Goal: Information Seeking & Learning: Learn about a topic

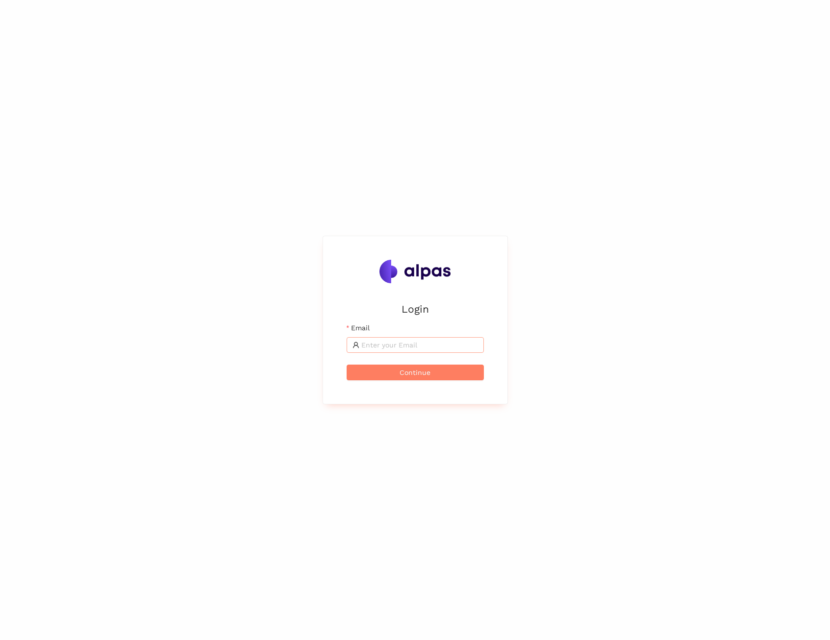
click at [423, 348] on input "Email" at bounding box center [419, 345] width 117 height 11
type input "max@alpas.ai"
click at [412, 374] on span "Continue" at bounding box center [414, 372] width 31 height 11
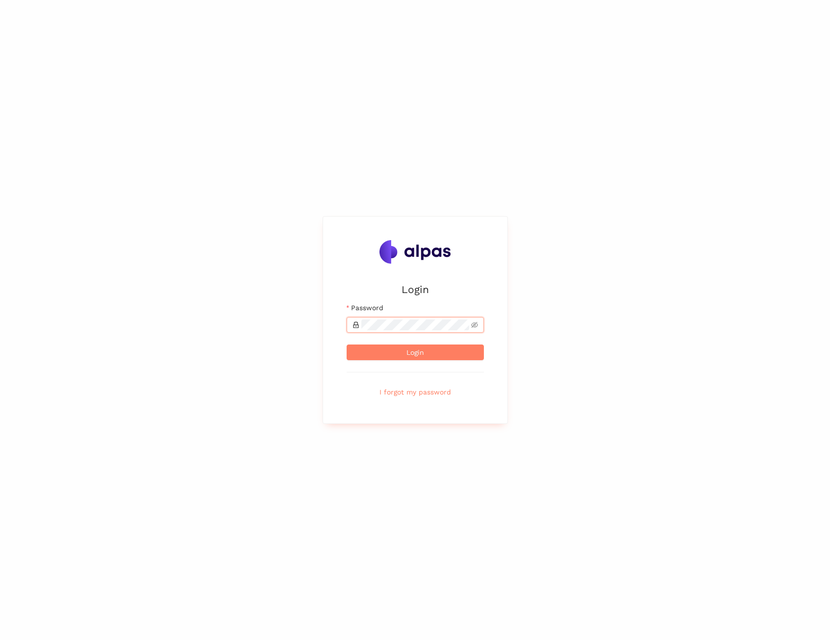
click at [347, 345] on button "Login" at bounding box center [415, 353] width 137 height 16
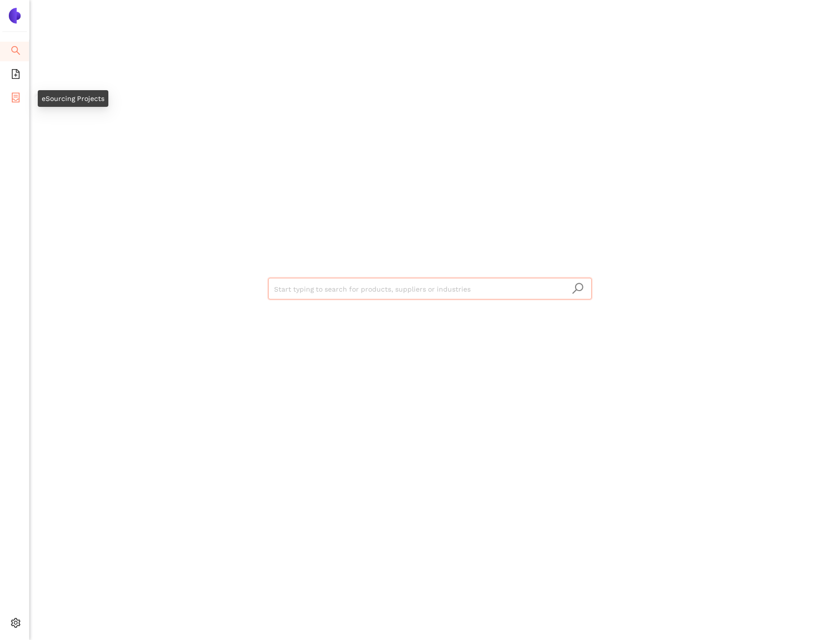
click at [11, 97] on icon "container" at bounding box center [16, 98] width 10 height 10
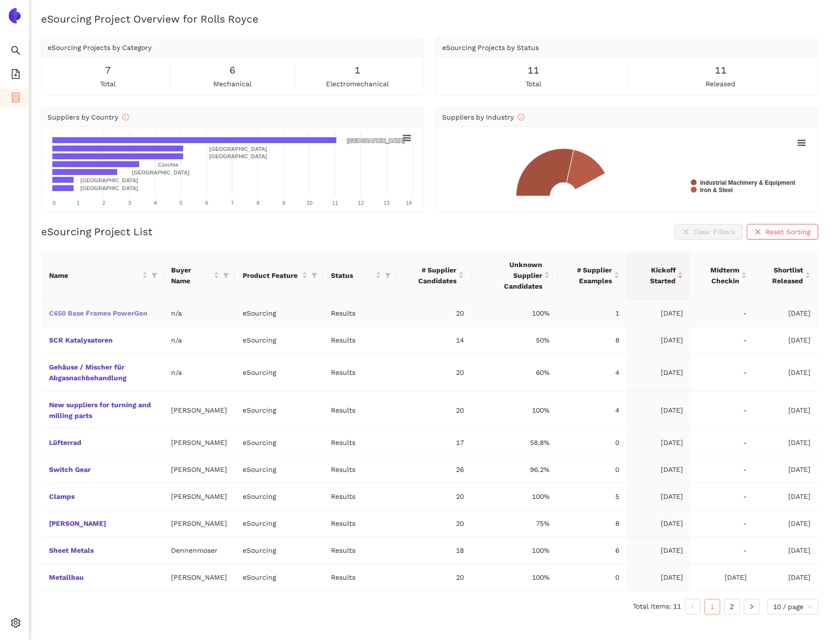
click at [0, 0] on link "C650 Base Frames PowerGen" at bounding box center [0, 0] width 0 height 0
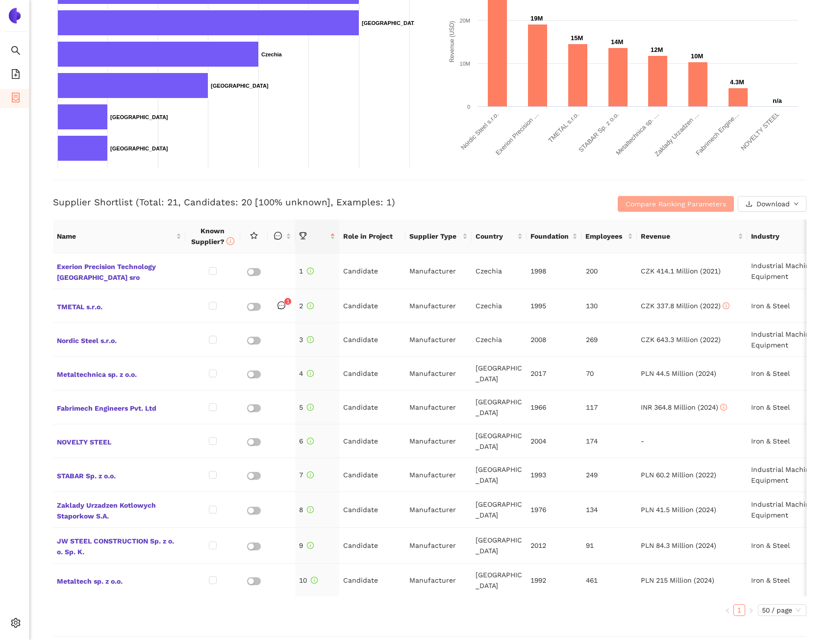
click at [645, 199] on span "Compare Ranking Parameters" at bounding box center [675, 204] width 100 height 11
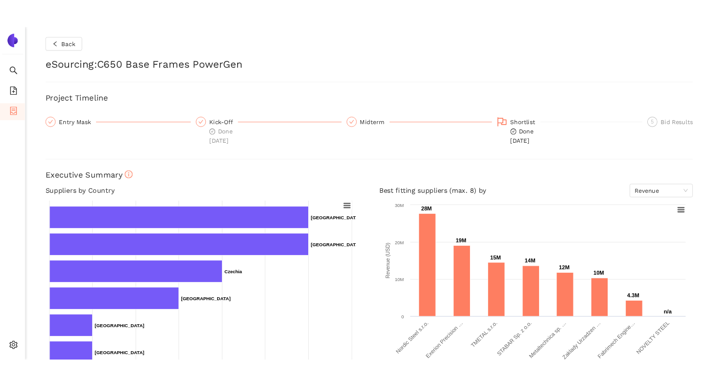
scroll to position [0, 71]
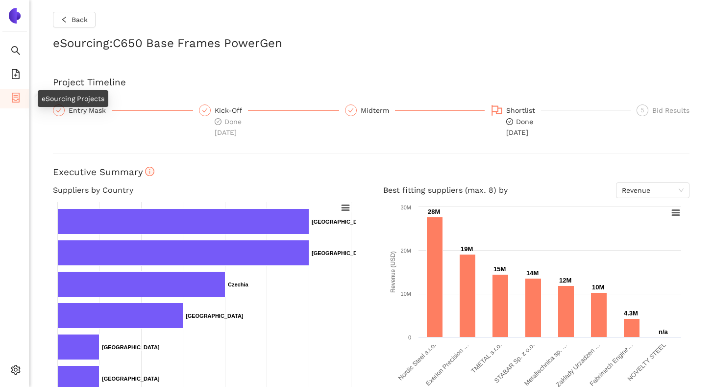
click at [20, 98] on icon "container" at bounding box center [16, 98] width 10 height 10
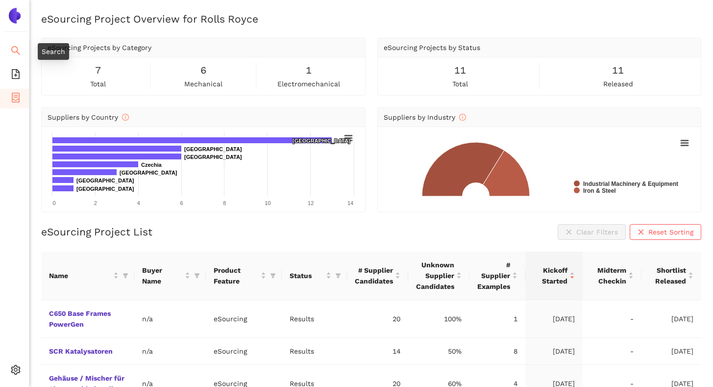
click at [16, 52] on icon "search" at bounding box center [16, 51] width 10 height 10
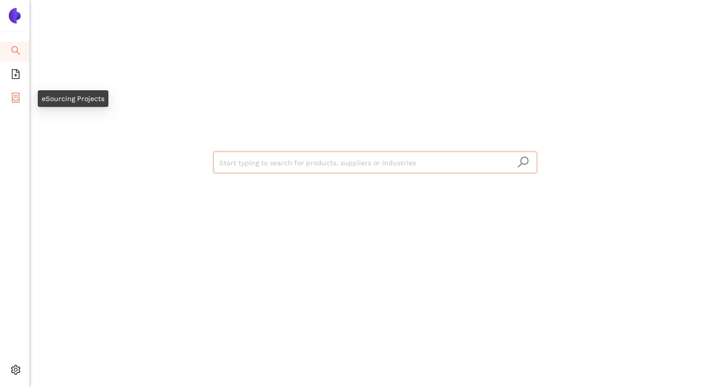
click at [17, 94] on icon "container" at bounding box center [16, 98] width 10 height 10
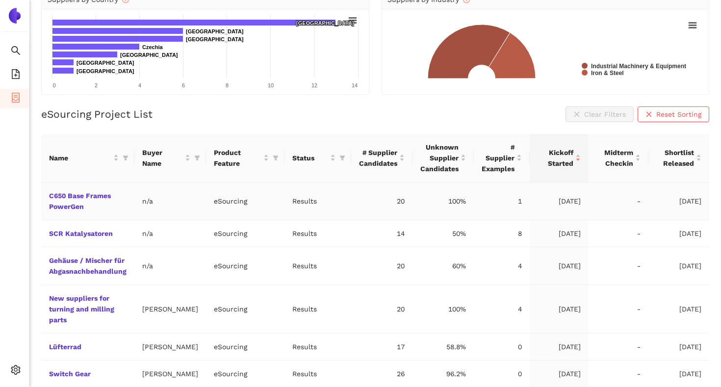
scroll to position [121, 0]
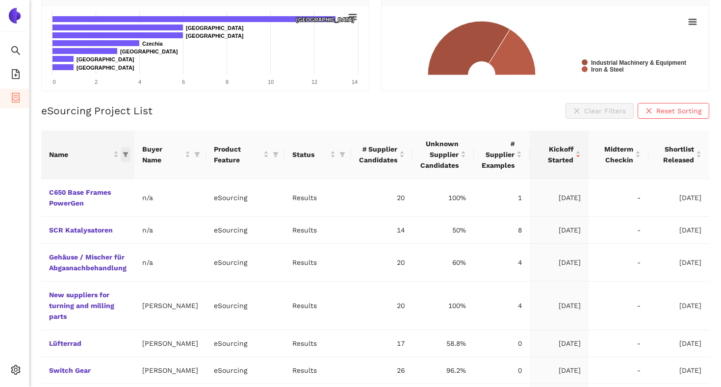
click at [125, 153] on icon "filter" at bounding box center [125, 154] width 5 height 5
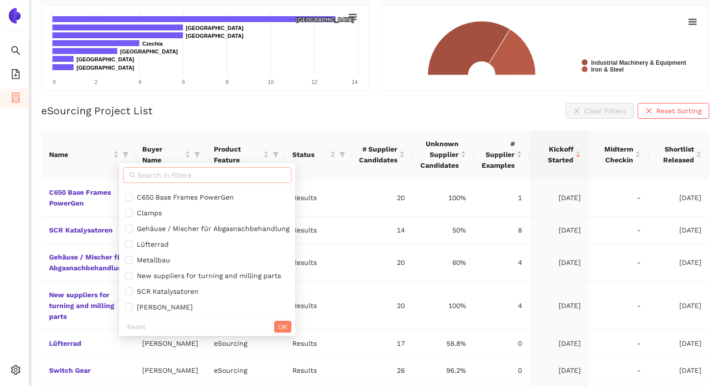
click at [142, 171] on input "text" at bounding box center [212, 175] width 148 height 11
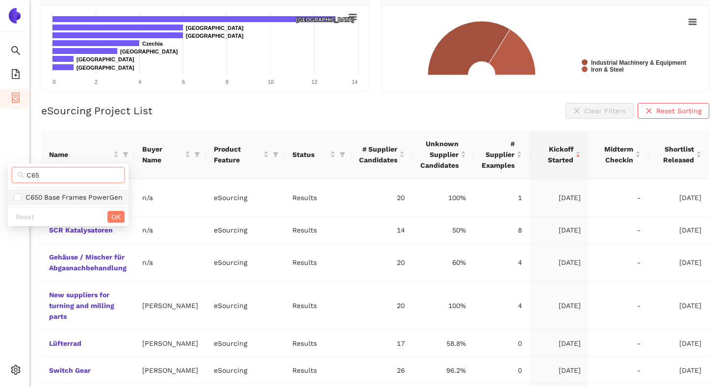
type input "C65"
click at [95, 197] on span "C650 Base Frames PowerGen" at bounding box center [72, 197] width 101 height 8
checkbox input "true"
click at [114, 218] on span "OK" at bounding box center [115, 216] width 9 height 11
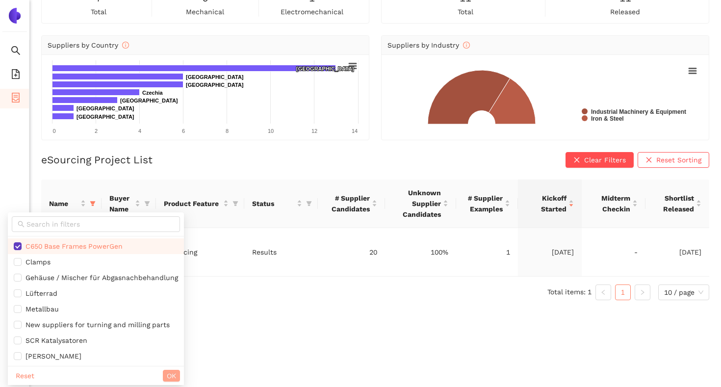
scroll to position [12, 0]
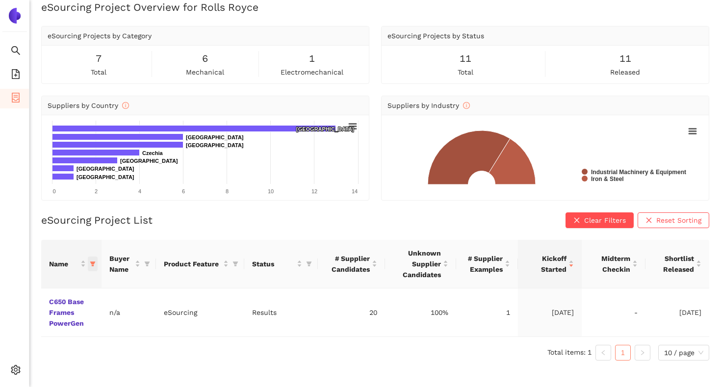
click at [94, 264] on icon "filter" at bounding box center [93, 264] width 6 height 6
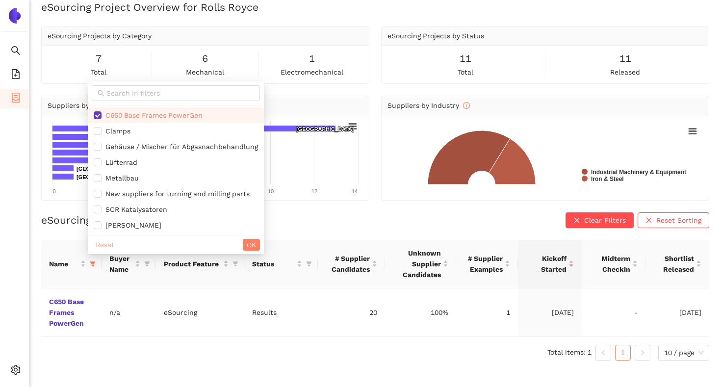
click at [104, 241] on span "Reset" at bounding box center [105, 244] width 19 height 11
checkbox input "false"
click at [251, 244] on span "OK" at bounding box center [251, 244] width 9 height 11
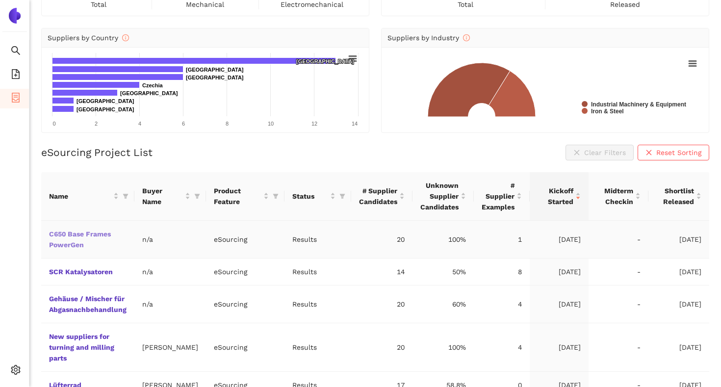
scroll to position [80, 0]
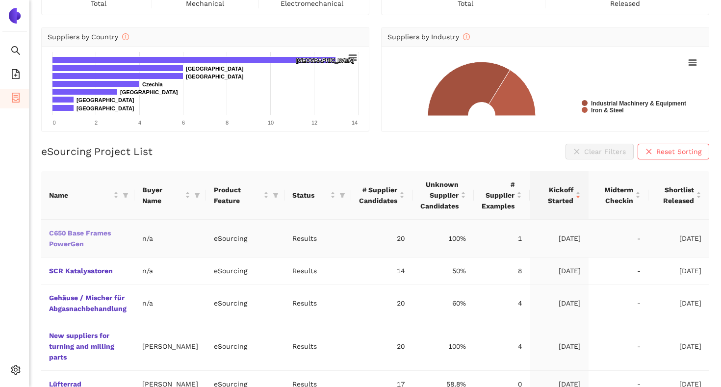
click at [0, 0] on link "C650 Base Frames PowerGen" at bounding box center [0, 0] width 0 height 0
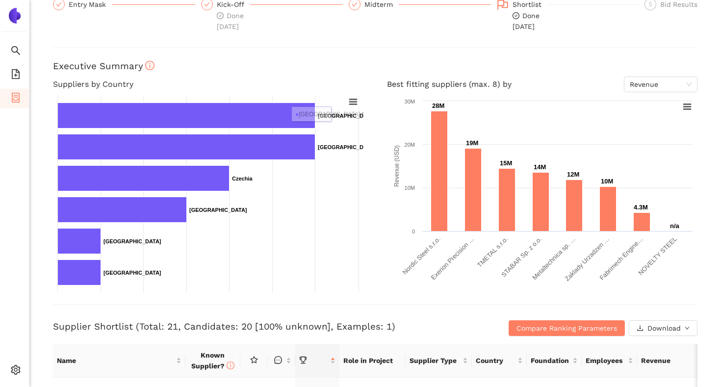
scroll to position [113, 0]
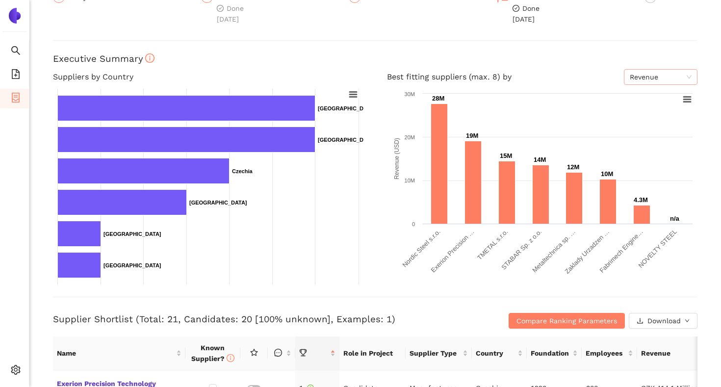
click at [638, 76] on span "Revenue" at bounding box center [660, 77] width 62 height 15
click at [561, 68] on div "Back eSourcing : C650 Base Frames PowerGen Project Timeline Entry Mask Kick-Off…" at bounding box center [374, 193] width 691 height 387
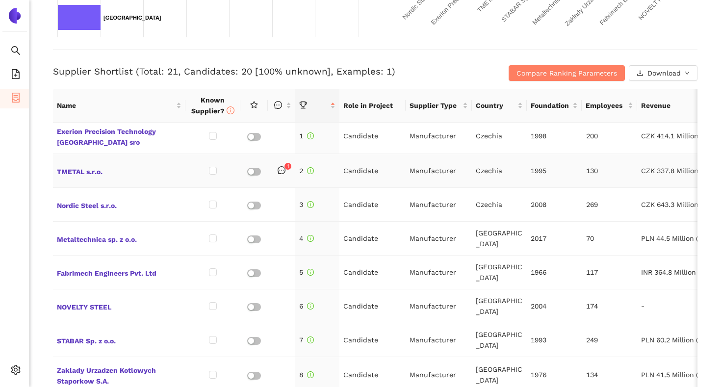
scroll to position [0, 0]
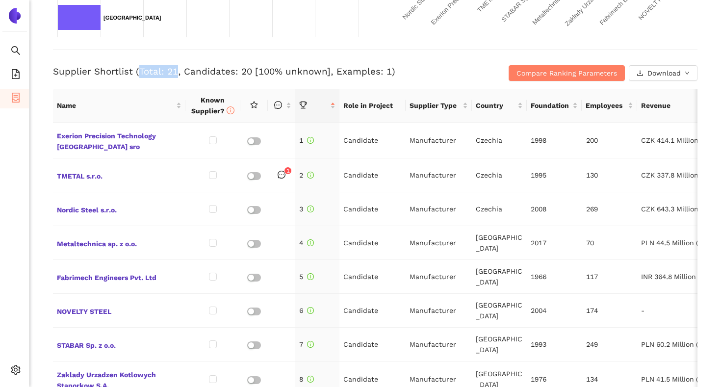
drag, startPoint x: 138, startPoint y: 72, endPoint x: 175, endPoint y: 72, distance: 36.8
click at [175, 72] on h3 "Supplier Shortlist (Total: 21, Candidates: 20 [100% unknown], Examples: 1)" at bounding box center [267, 71] width 429 height 13
drag, startPoint x: 182, startPoint y: 71, endPoint x: 247, endPoint y: 72, distance: 64.7
click at [247, 72] on h3 "Supplier Shortlist (Total: 21, Candidates: 20 [100% unknown], Examples: 1)" at bounding box center [267, 71] width 429 height 13
drag, startPoint x: 330, startPoint y: 73, endPoint x: 385, endPoint y: 73, distance: 54.4
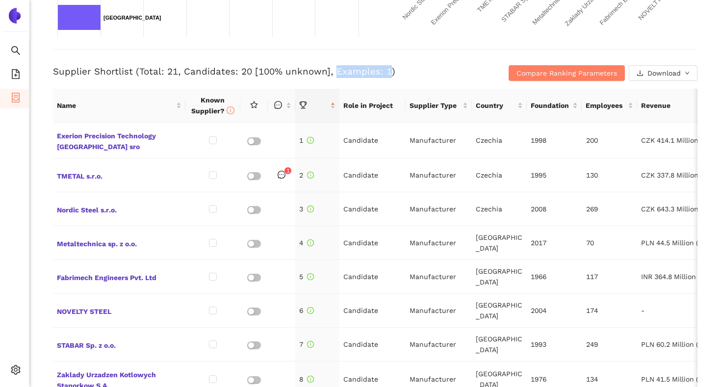
click at [385, 73] on h3 "Supplier Shortlist (Total: 21, Candidates: 20 [100% unknown], Examples: 1)" at bounding box center [267, 71] width 429 height 13
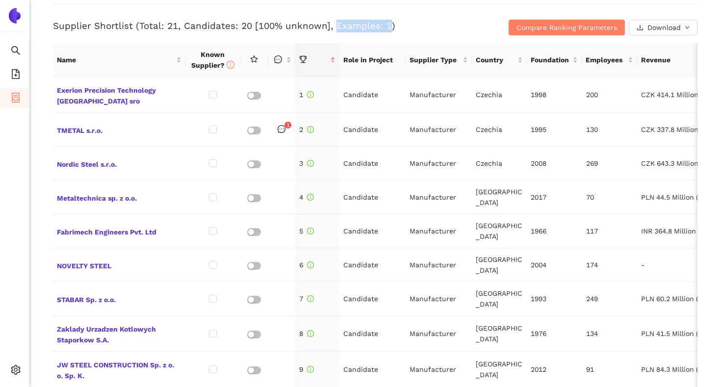
scroll to position [407, 0]
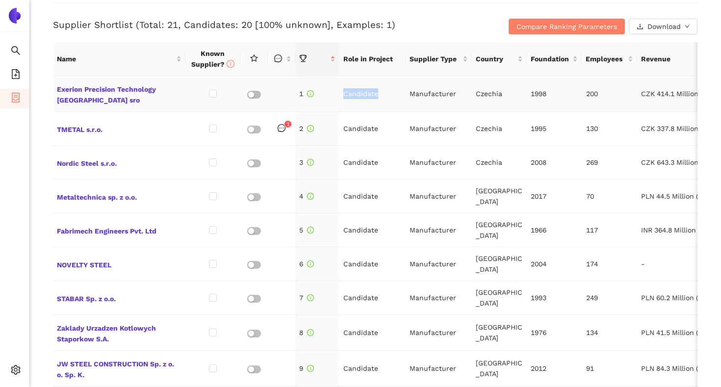
drag, startPoint x: 343, startPoint y: 95, endPoint x: 376, endPoint y: 98, distance: 33.5
click at [376, 98] on td "Candidate" at bounding box center [372, 94] width 66 height 36
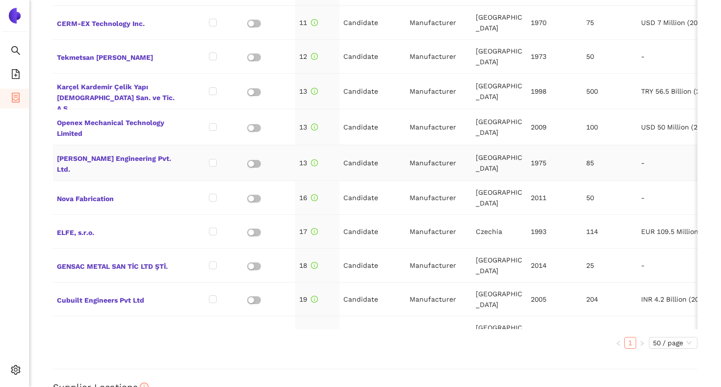
scroll to position [498, 0]
drag, startPoint x: 372, startPoint y: 313, endPoint x: 344, endPoint y: 313, distance: 28.4
click at [344, 349] on td "Example" at bounding box center [372, 366] width 66 height 34
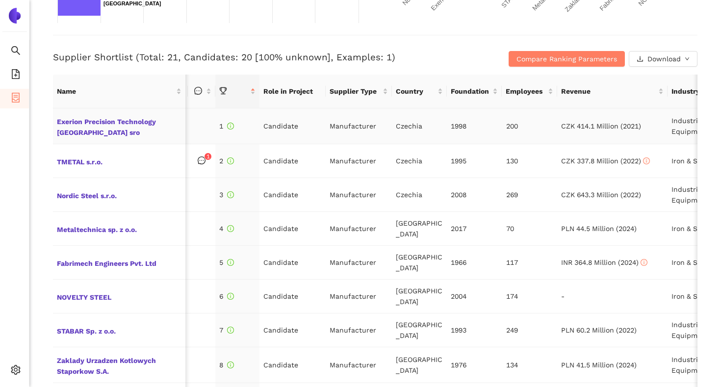
scroll to position [0, 0]
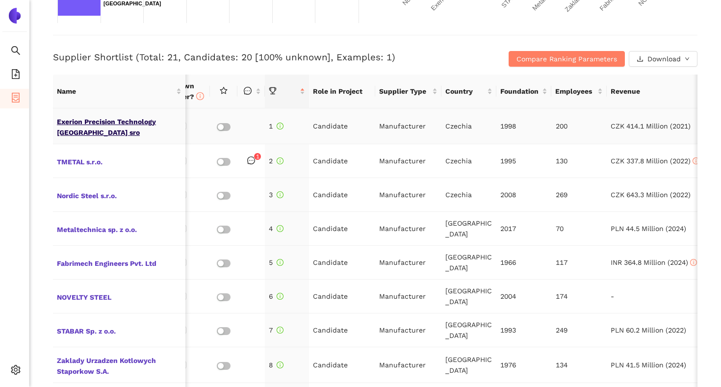
click at [143, 118] on span "Exerion Precision Technology [GEOGRAPHIC_DATA] sro" at bounding box center [119, 126] width 124 height 24
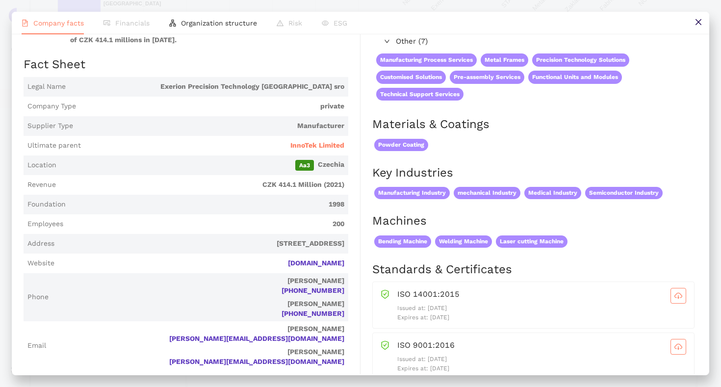
drag, startPoint x: 334, startPoint y: 244, endPoint x: 298, endPoint y: 244, distance: 36.3
click at [298, 244] on span "[STREET_ADDRESS]" at bounding box center [201, 244] width 286 height 10
click at [348, 246] on div "Industry Industrial Machinery & Equipment Company Description Exerion Precision…" at bounding box center [192, 362] width 337 height 770
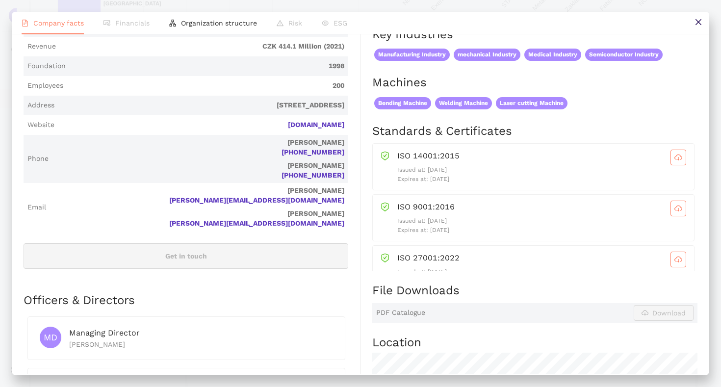
drag, startPoint x: 465, startPoint y: 189, endPoint x: 399, endPoint y: 192, distance: 65.7
click at [399, 184] on p "Expires at: [DATE]" at bounding box center [541, 178] width 289 height 9
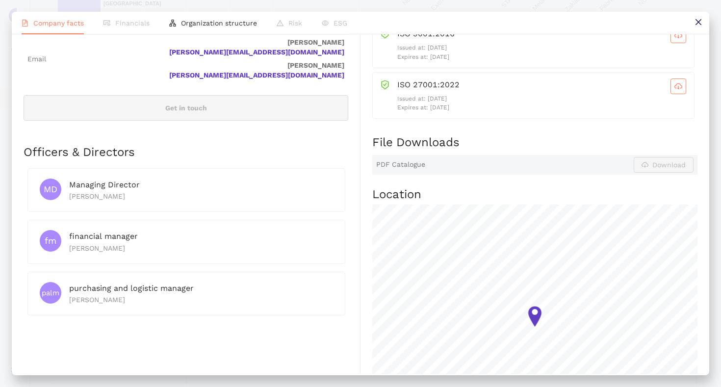
scroll to position [386, 0]
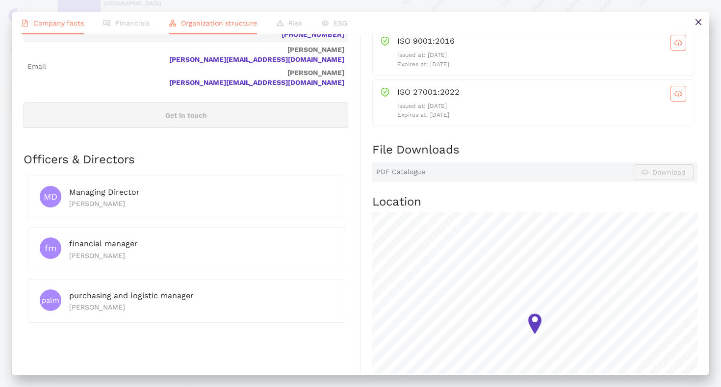
click at [233, 29] on li "Organization structure" at bounding box center [212, 23] width 107 height 23
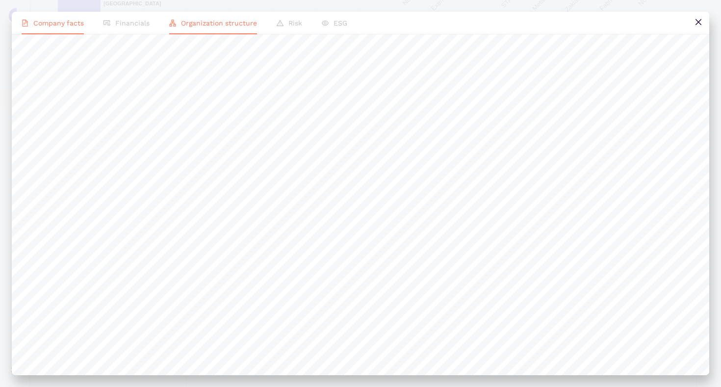
click at [46, 24] on span "Company facts" at bounding box center [58, 23] width 50 height 8
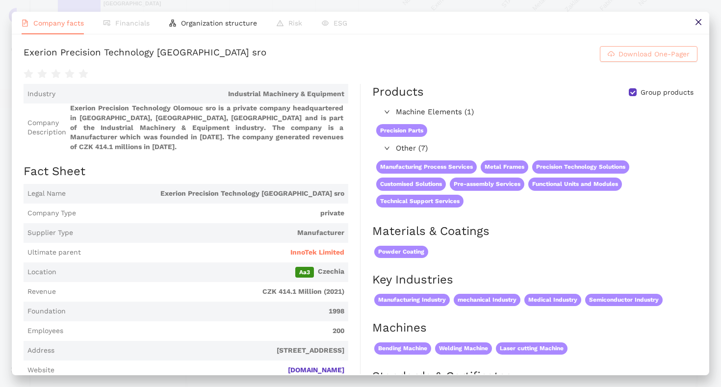
click at [611, 57] on icon "cloud-download" at bounding box center [610, 53] width 7 height 7
click at [702, 20] on button at bounding box center [698, 23] width 22 height 22
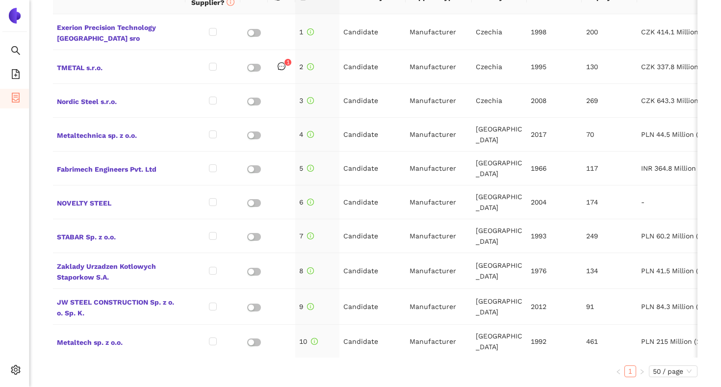
scroll to position [469, 0]
click at [213, 98] on input "checkbox" at bounding box center [213, 101] width 8 height 8
checkbox input "true"
click at [211, 133] on input "checkbox" at bounding box center [213, 135] width 8 height 8
checkbox input "true"
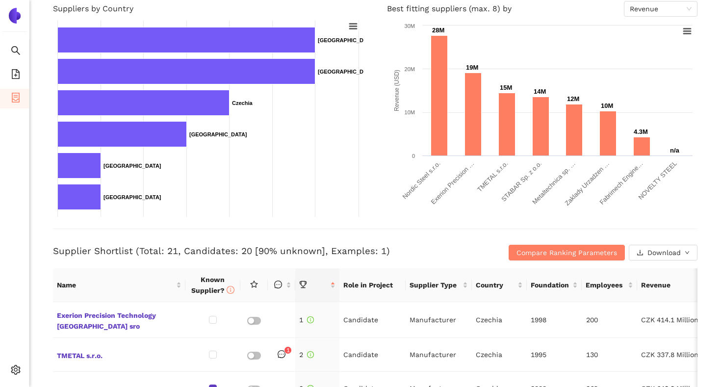
scroll to position [174, 0]
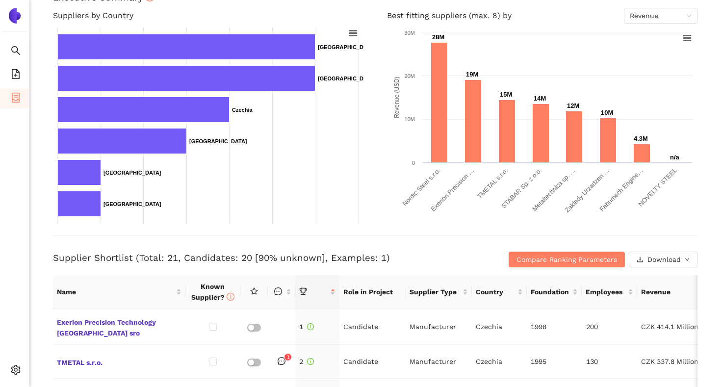
click at [44, 260] on div "Back eSourcing : C650 Base Frames PowerGen Project Timeline Entry Mask Kick-Off…" at bounding box center [374, 193] width 691 height 387
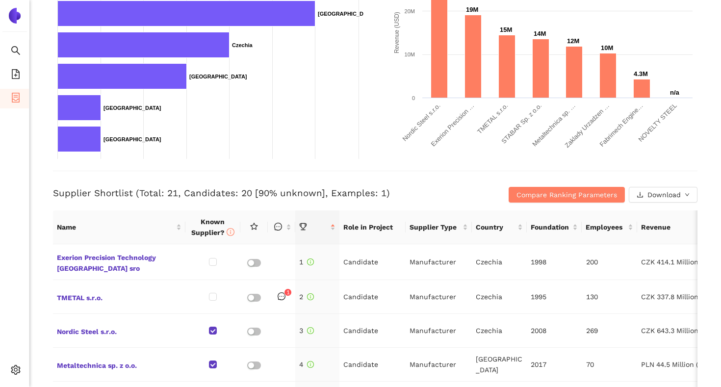
scroll to position [246, 0]
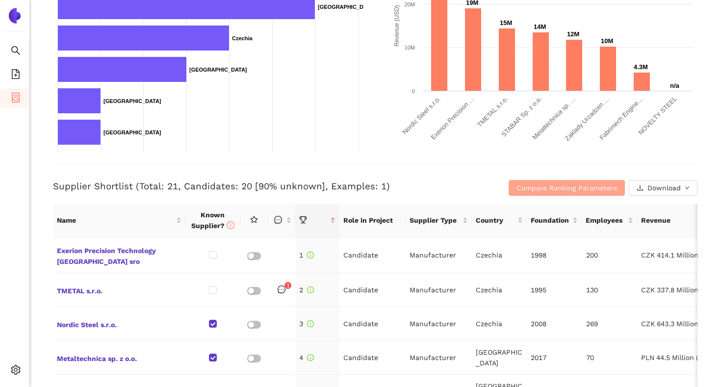
click at [542, 192] on span "Compare Ranking Parameters" at bounding box center [566, 187] width 100 height 11
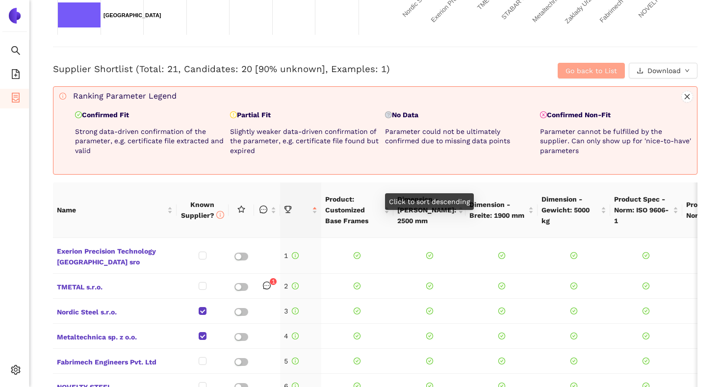
scroll to position [364, 0]
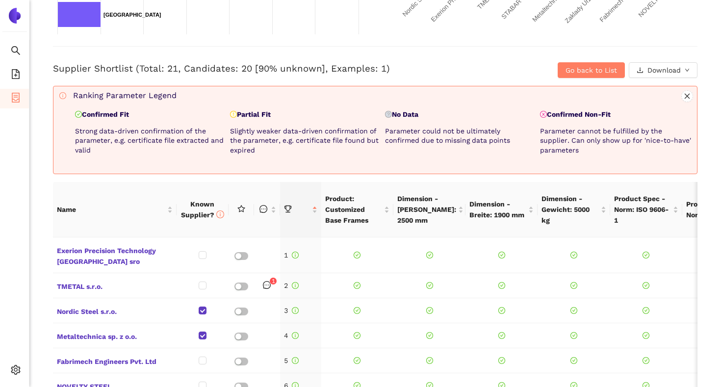
click at [42, 186] on div "Back eSourcing : C650 Base Frames PowerGen Project Timeline Entry Mask Kick-Off…" at bounding box center [374, 193] width 691 height 387
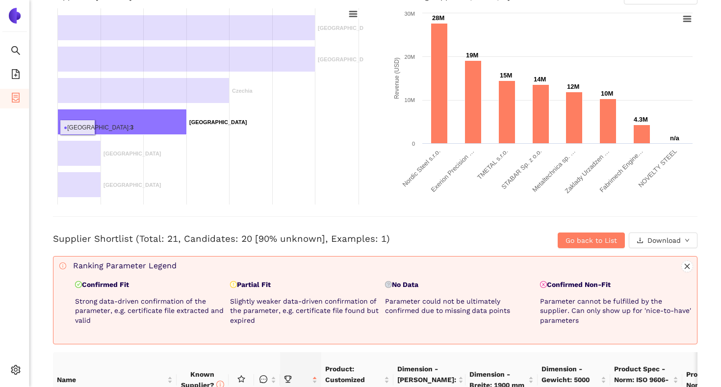
scroll to position [191, 0]
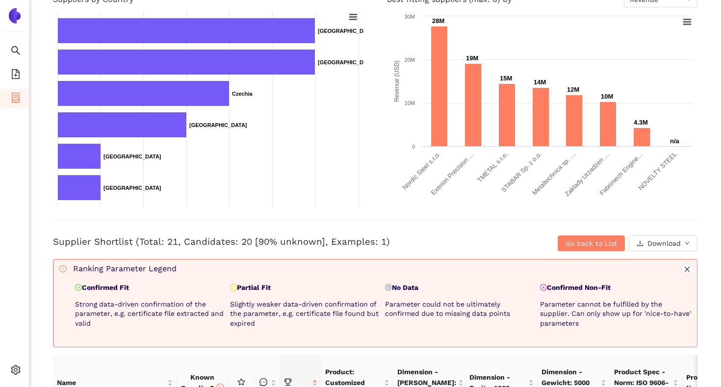
click at [47, 256] on div "Back eSourcing : C650 Base Frames PowerGen Project Timeline Entry Mask Kick-Off…" at bounding box center [374, 193] width 691 height 387
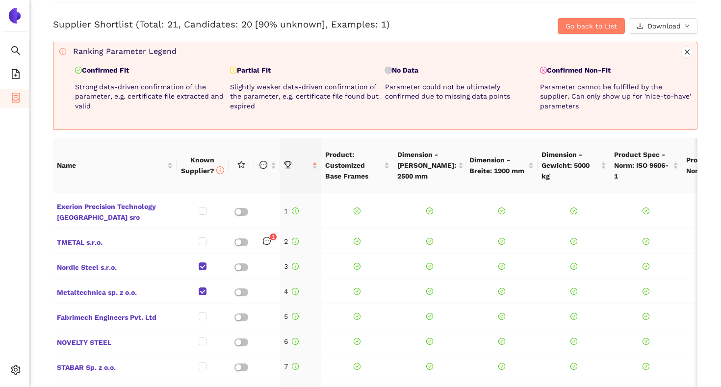
scroll to position [407, 0]
click at [581, 29] on span "Go back to List" at bounding box center [590, 26] width 51 height 11
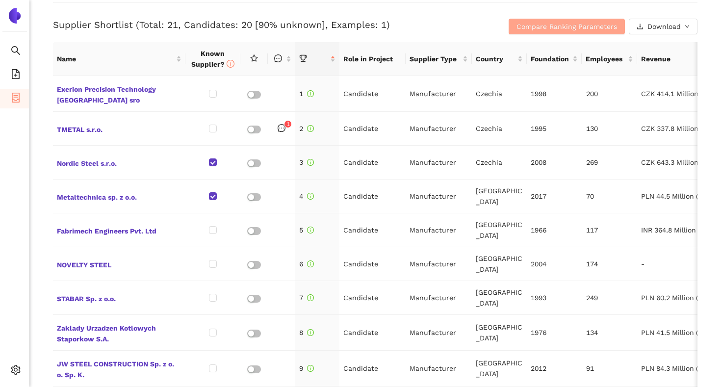
click at [554, 26] on span "Compare Ranking Parameters" at bounding box center [566, 26] width 100 height 11
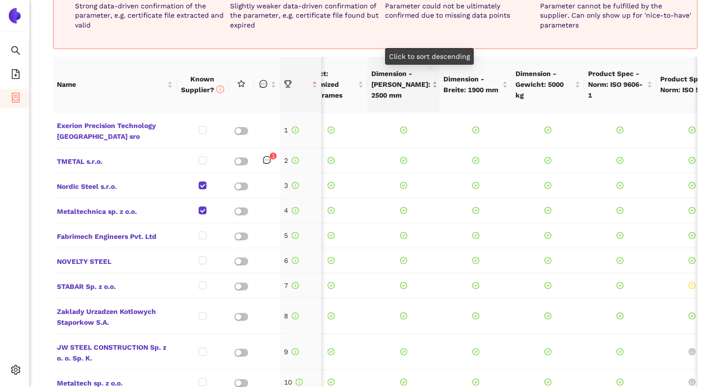
scroll to position [0, 37]
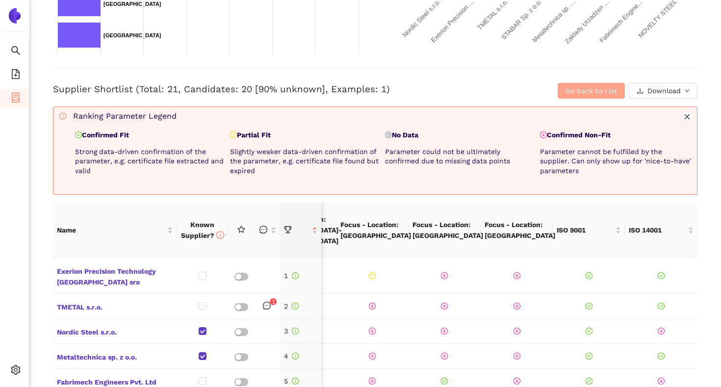
click at [570, 89] on span "Go back to List" at bounding box center [590, 90] width 51 height 11
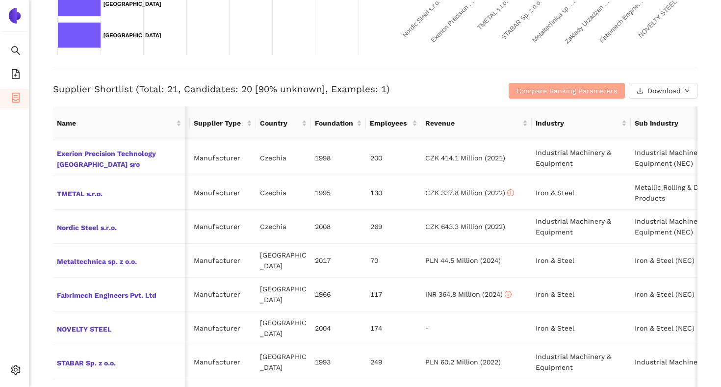
click at [590, 86] on span "Compare Ranking Parameters" at bounding box center [566, 90] width 100 height 11
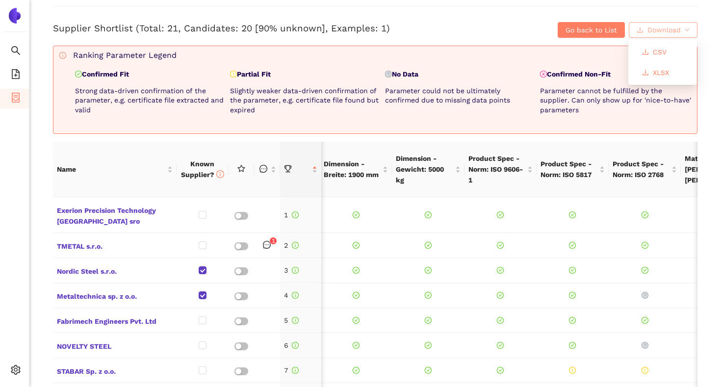
click at [653, 30] on span "Download" at bounding box center [663, 30] width 33 height 11
click at [438, 23] on h3 "Supplier Shortlist (Total: 21, Candidates: 20 [90% unknown], Examples: 1)" at bounding box center [267, 28] width 429 height 13
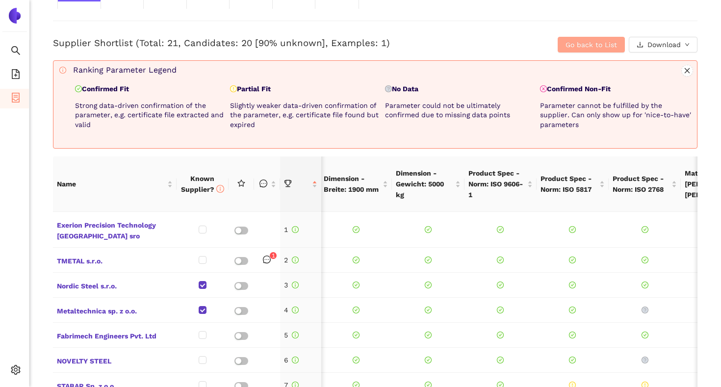
click at [599, 49] on span "Go back to List" at bounding box center [590, 44] width 51 height 11
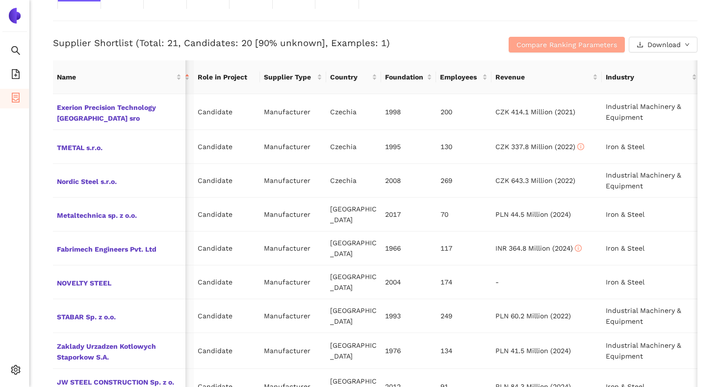
click at [598, 48] on span "Compare Ranking Parameters" at bounding box center [566, 44] width 100 height 11
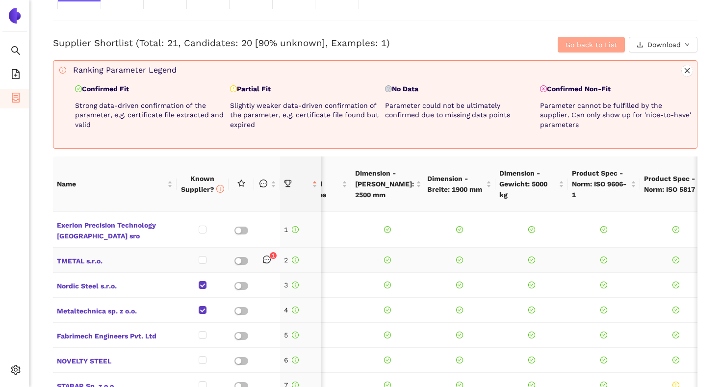
scroll to position [0, 10]
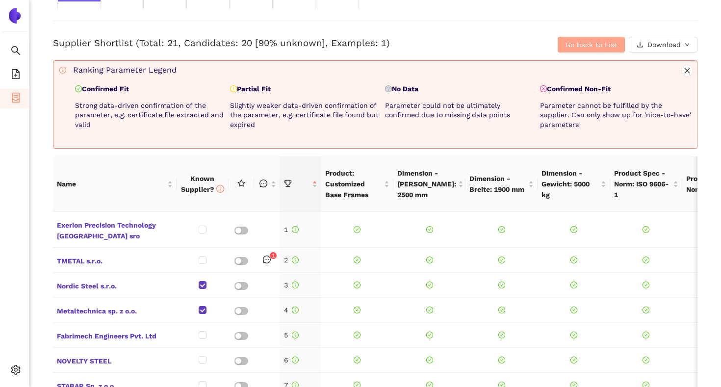
click at [571, 43] on span "Go back to List" at bounding box center [590, 44] width 51 height 11
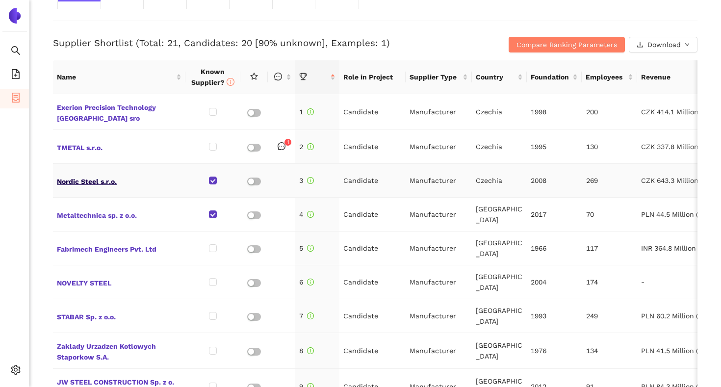
click at [85, 181] on span "Nordic Steel s.r.o." at bounding box center [119, 180] width 124 height 13
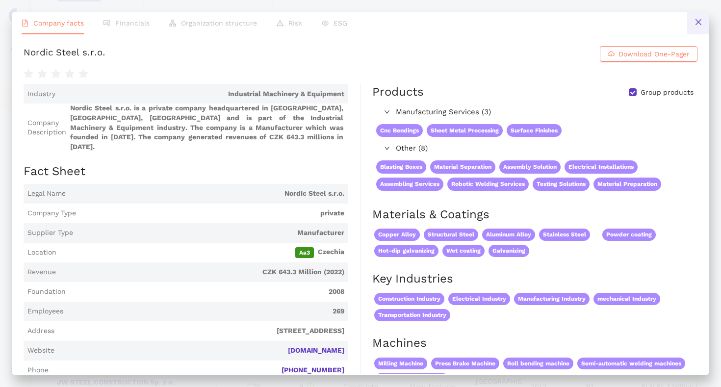
click at [694, 28] on button at bounding box center [698, 23] width 22 height 22
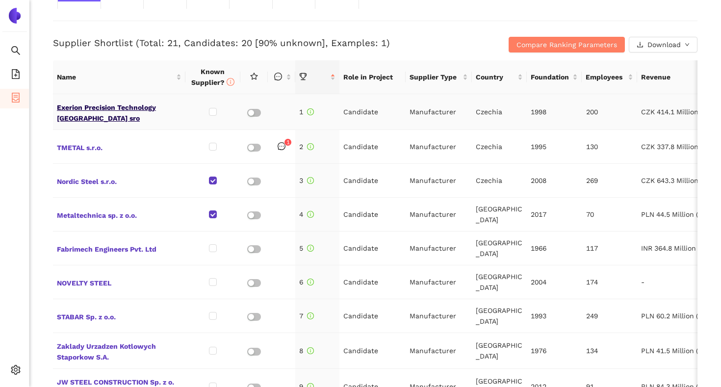
click at [119, 101] on span "Exerion Precision Technology [GEOGRAPHIC_DATA] sro" at bounding box center [119, 112] width 124 height 24
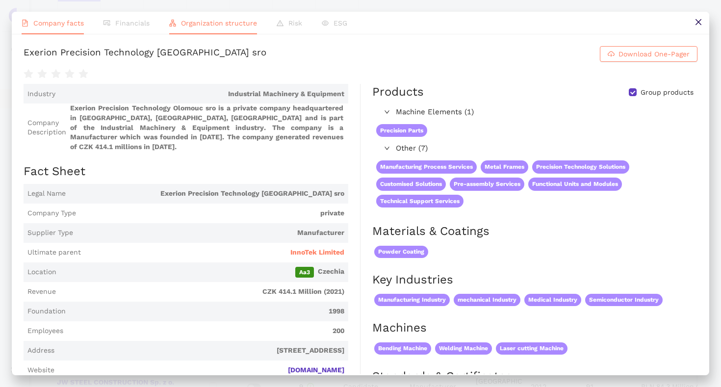
click at [227, 28] on li "Organization structure" at bounding box center [212, 23] width 107 height 23
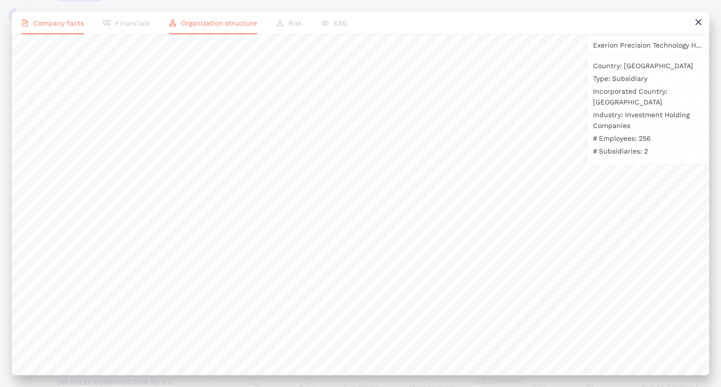
click at [60, 24] on span "Company facts" at bounding box center [58, 23] width 50 height 8
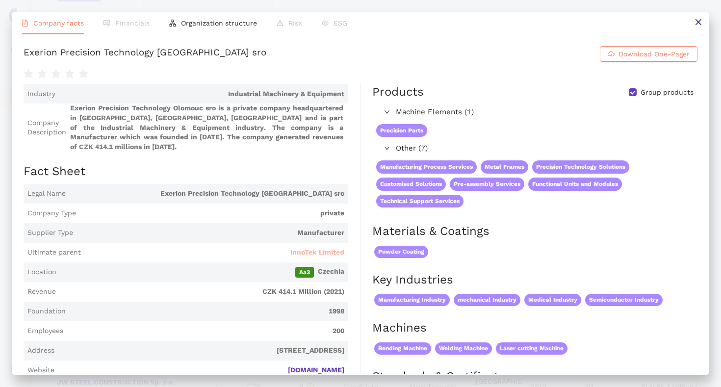
click at [312, 250] on span "InnoTek Limited" at bounding box center [317, 253] width 54 height 10
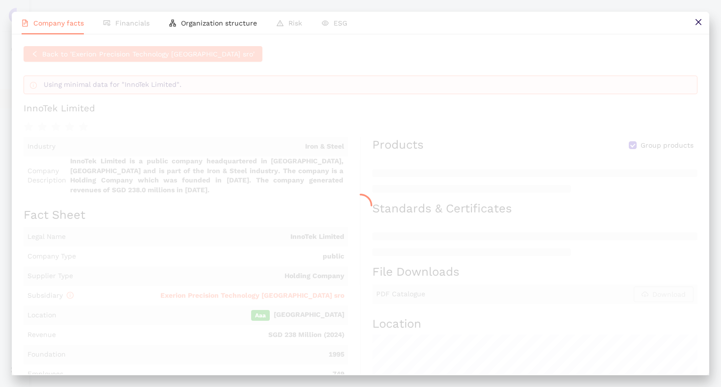
scroll to position [389, 0]
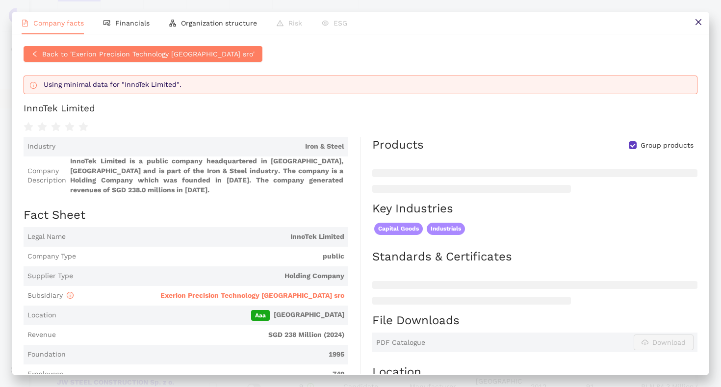
drag, startPoint x: 251, startPoint y: 304, endPoint x: 269, endPoint y: 297, distance: 19.1
click at [251, 299] on span "Exerion Precision Technology [GEOGRAPHIC_DATA] sro" at bounding box center [252, 295] width 184 height 8
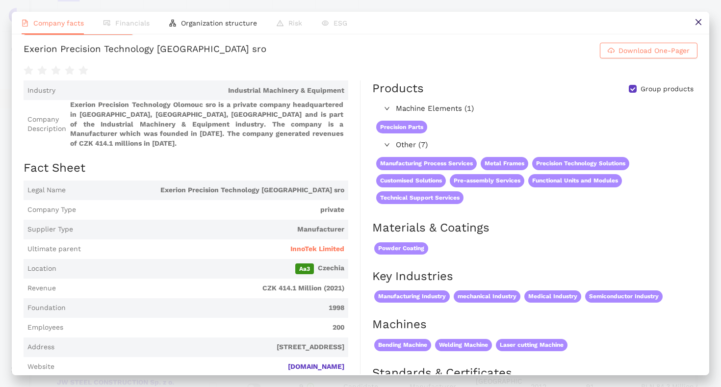
scroll to position [34, 0]
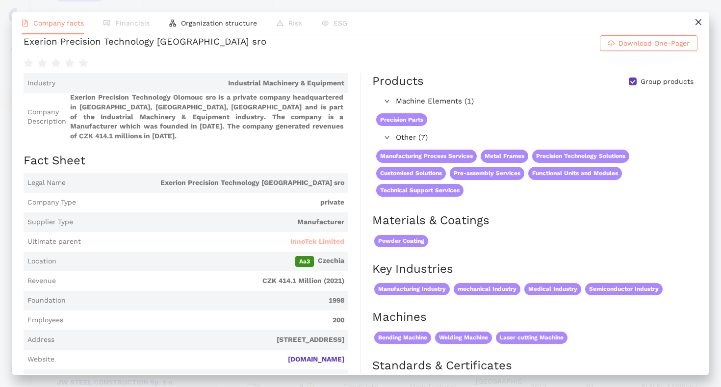
click at [312, 241] on span "InnoTek Limited" at bounding box center [317, 242] width 54 height 10
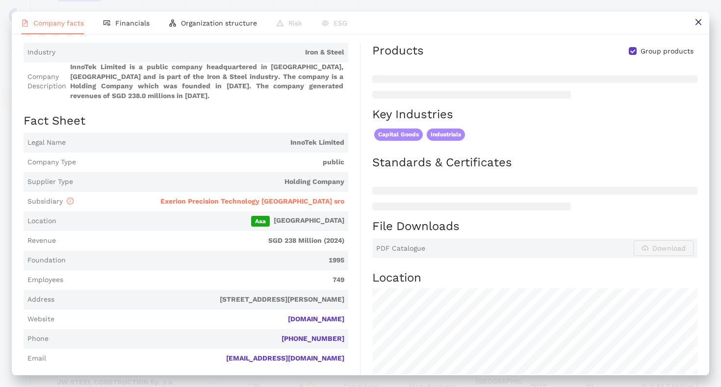
scroll to position [58, 0]
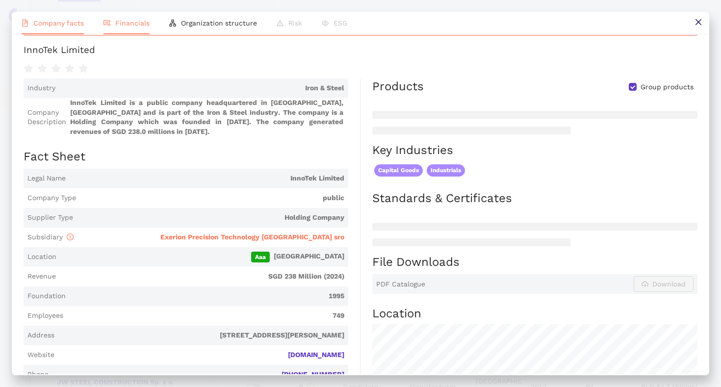
click at [128, 25] on span "Financials" at bounding box center [132, 23] width 34 height 8
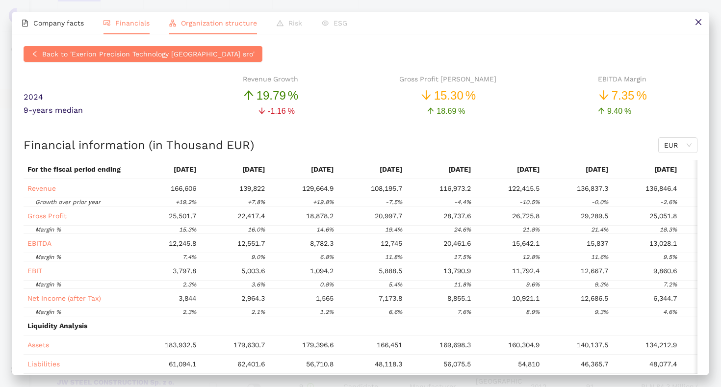
click at [219, 24] on span "Organization structure" at bounding box center [219, 23] width 76 height 8
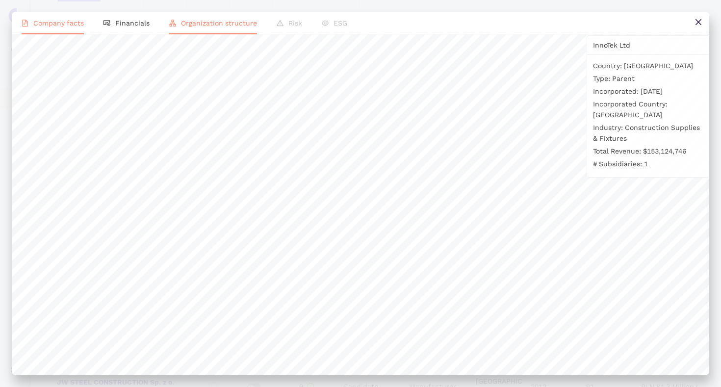
click at [64, 30] on li "Company facts" at bounding box center [53, 23] width 82 height 23
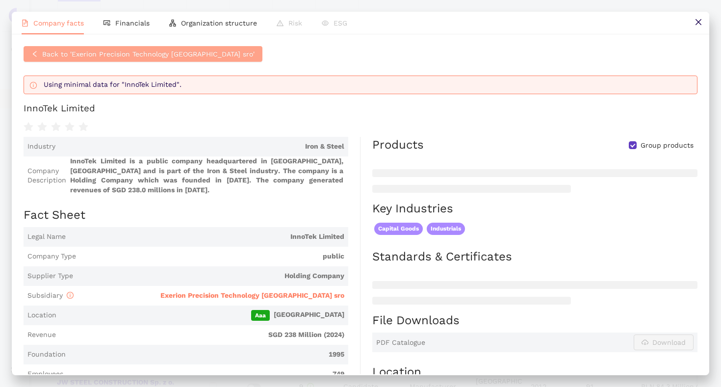
click at [73, 54] on span "Back to 'Exerion Precision Technology [GEOGRAPHIC_DATA] sro'" at bounding box center [148, 54] width 212 height 11
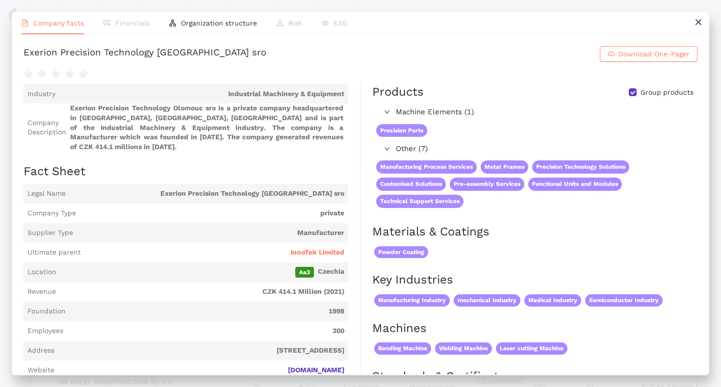
scroll to position [389, 0]
click at [698, 26] on button at bounding box center [698, 23] width 22 height 22
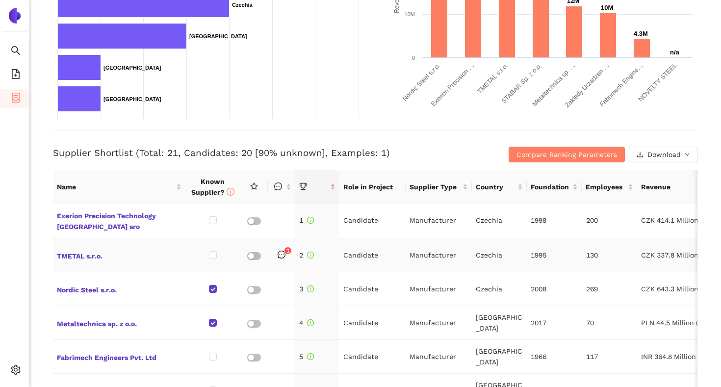
scroll to position [0, 0]
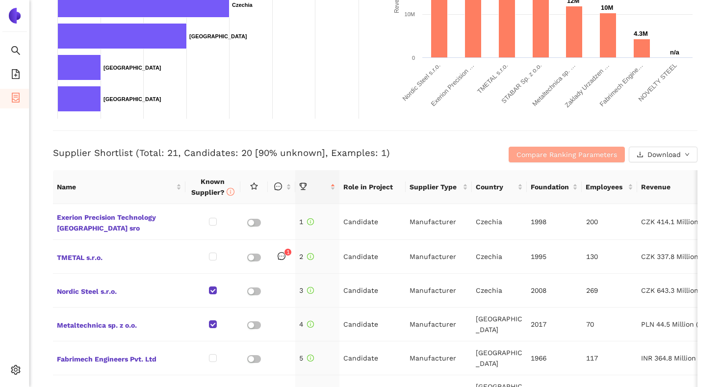
click at [566, 152] on span "Compare Ranking Parameters" at bounding box center [566, 154] width 100 height 11
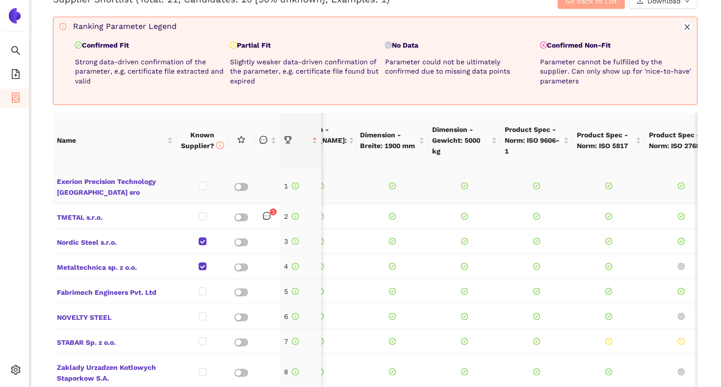
scroll to position [0, 122]
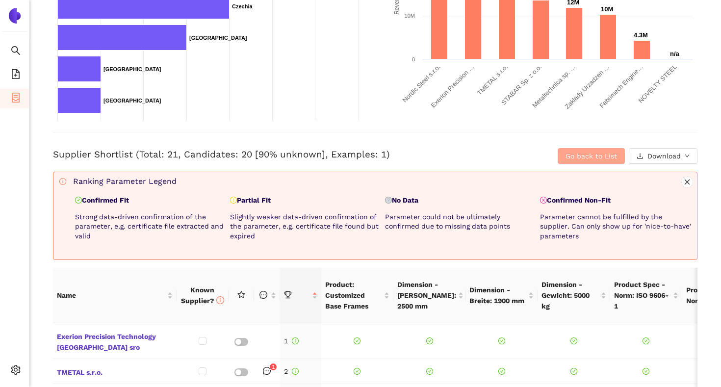
click at [566, 154] on span "Go back to List" at bounding box center [590, 155] width 51 height 11
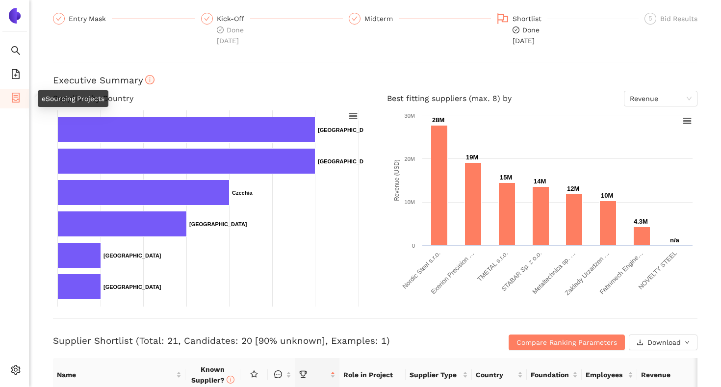
click at [19, 102] on span "container" at bounding box center [16, 99] width 10 height 20
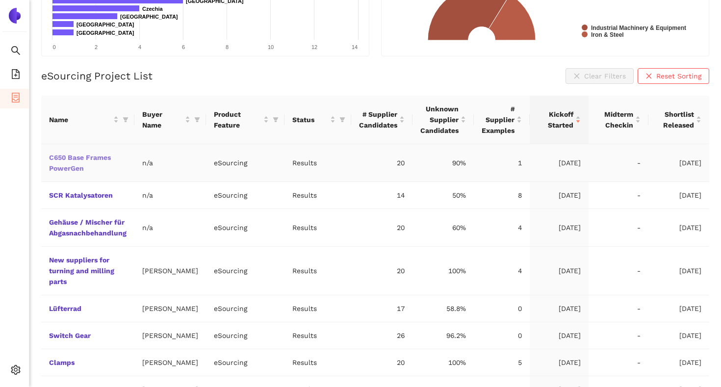
scroll to position [154, 0]
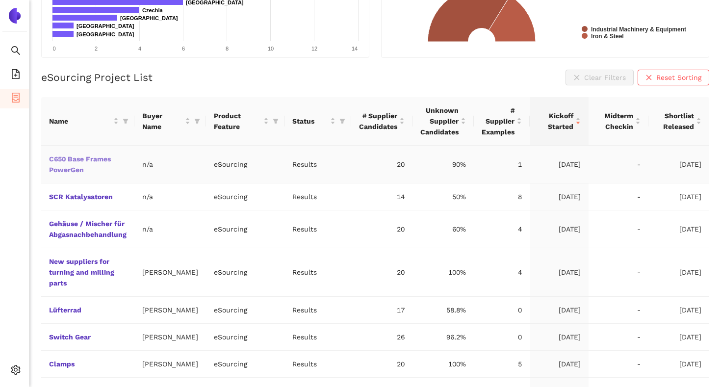
click at [0, 0] on link "C650 Base Frames PowerGen" at bounding box center [0, 0] width 0 height 0
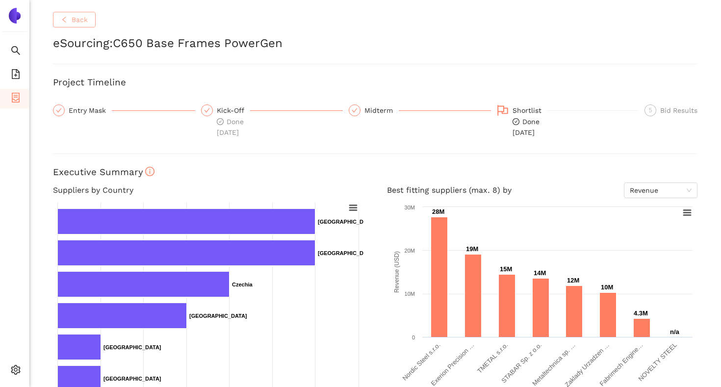
click at [81, 25] on button "Back" at bounding box center [74, 20] width 43 height 16
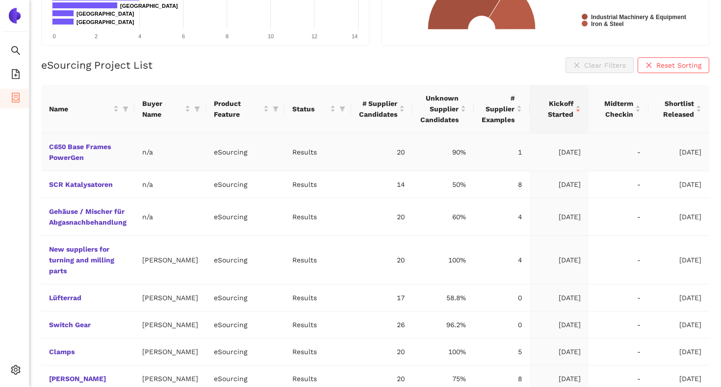
scroll to position [168, 0]
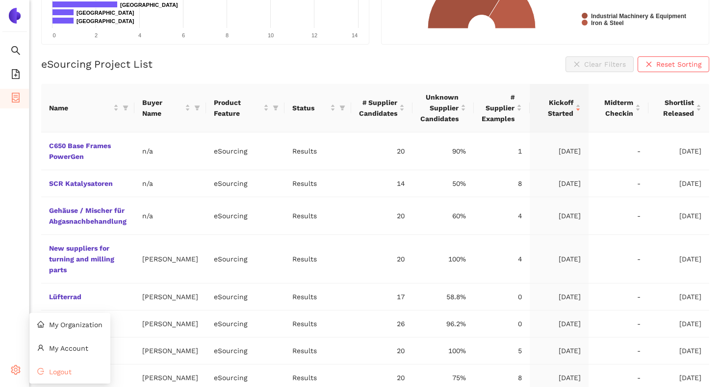
click at [40, 366] on li "Logout" at bounding box center [69, 372] width 81 height 20
